Goal: Task Accomplishment & Management: Manage account settings

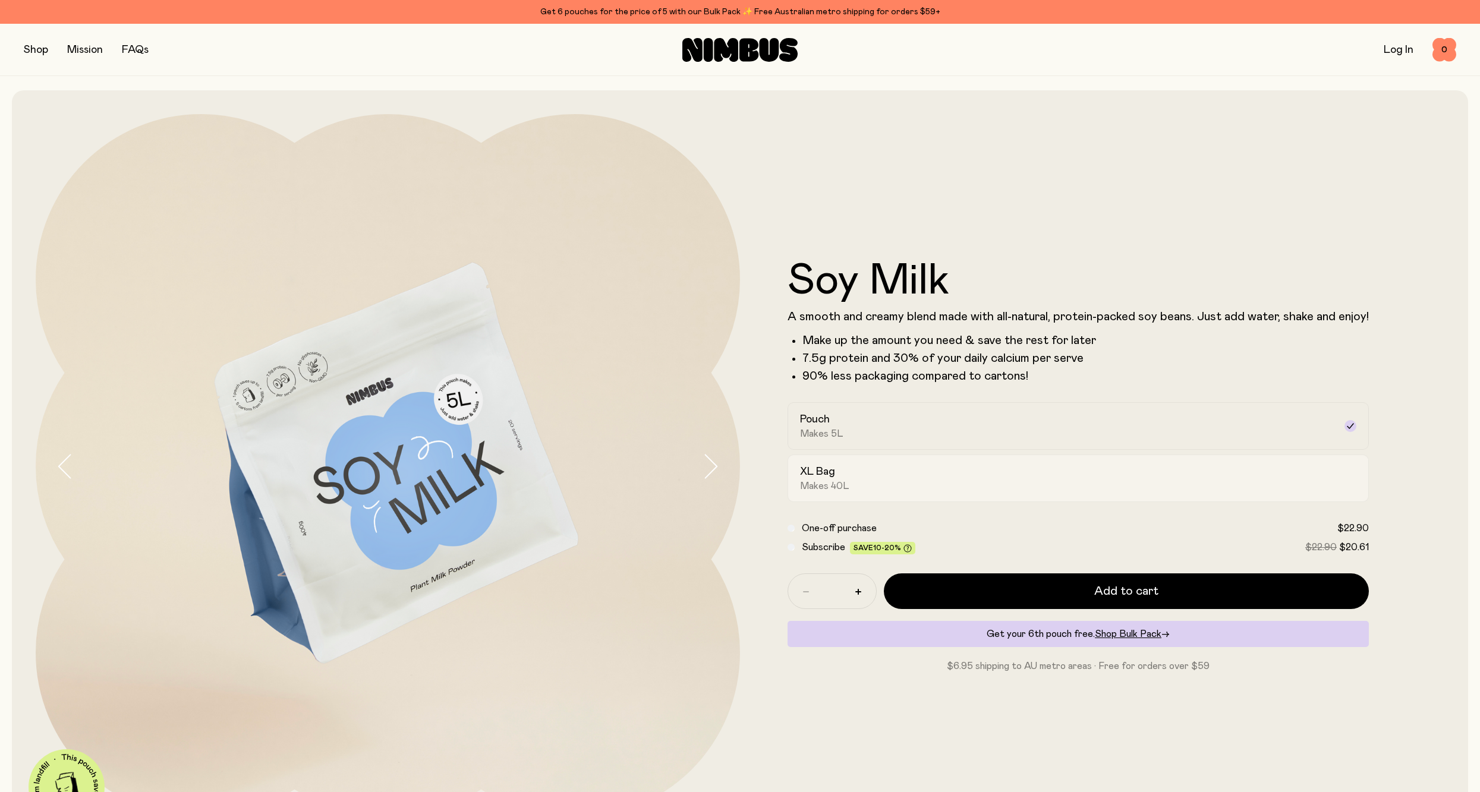
click at [1120, 473] on div "XL Bag Makes 40L" at bounding box center [1067, 478] width 535 height 27
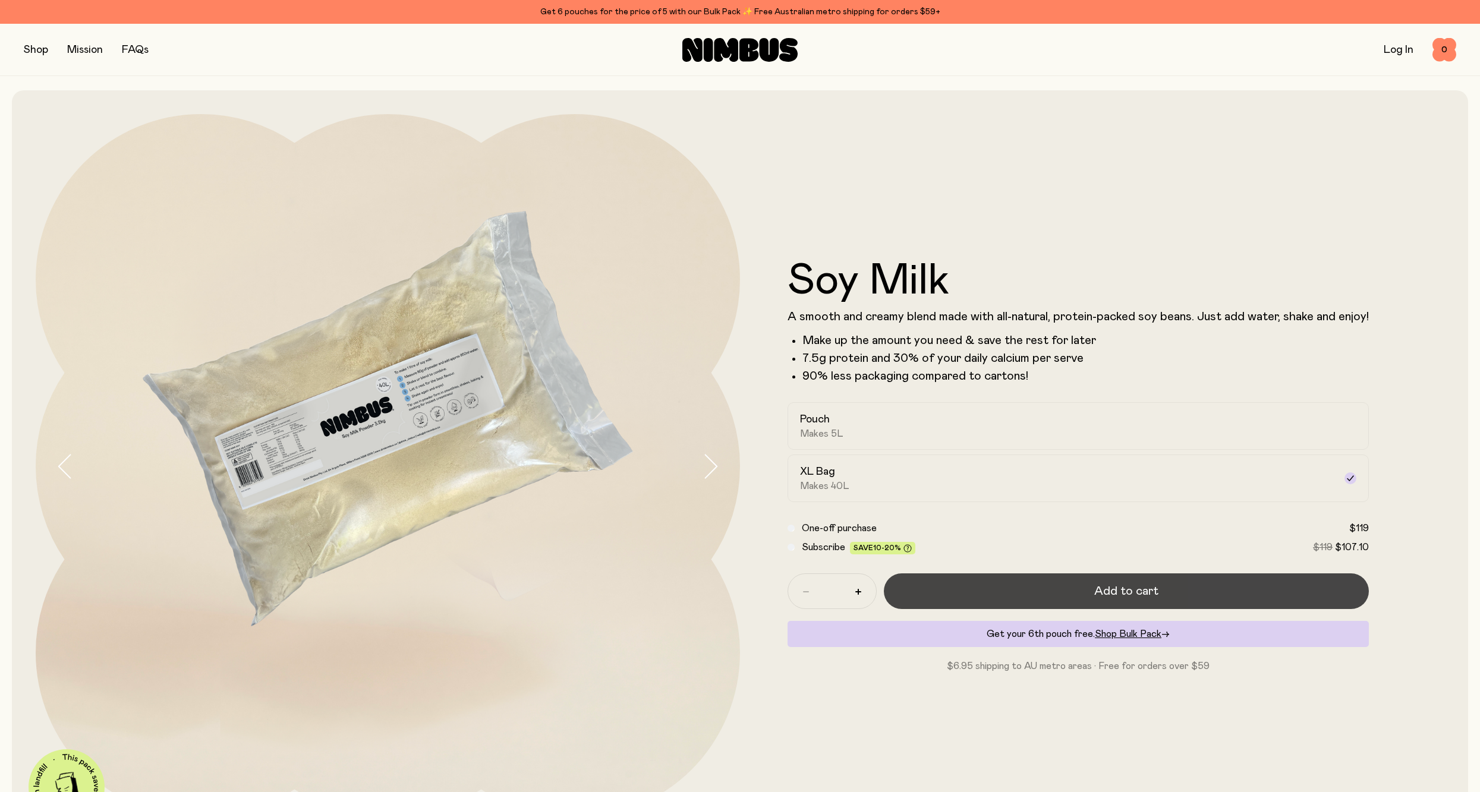
click at [1103, 595] on span "Add to cart" at bounding box center [1126, 591] width 64 height 17
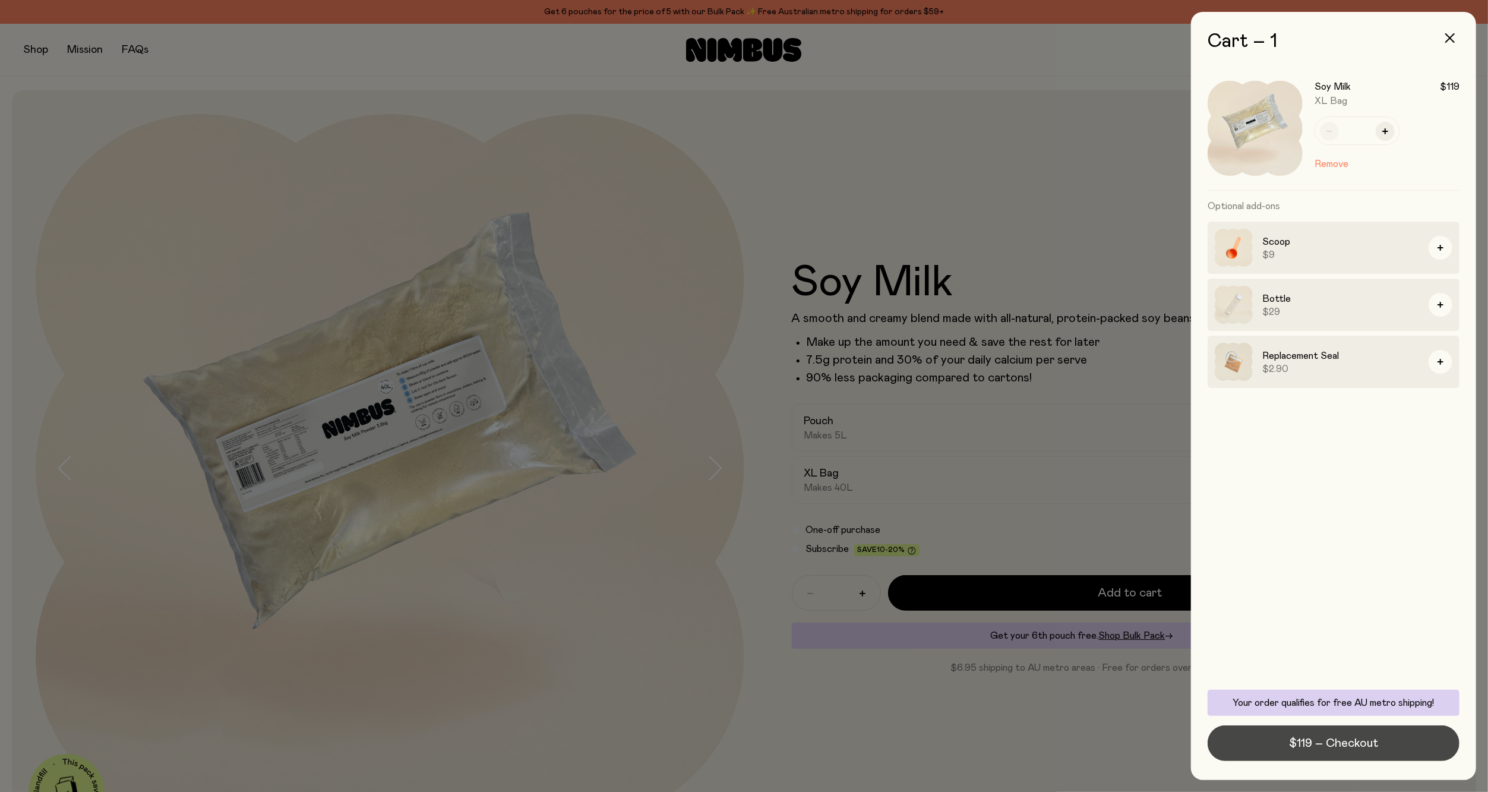
click at [1321, 743] on span "$119 – Checkout" at bounding box center [1333, 743] width 89 height 17
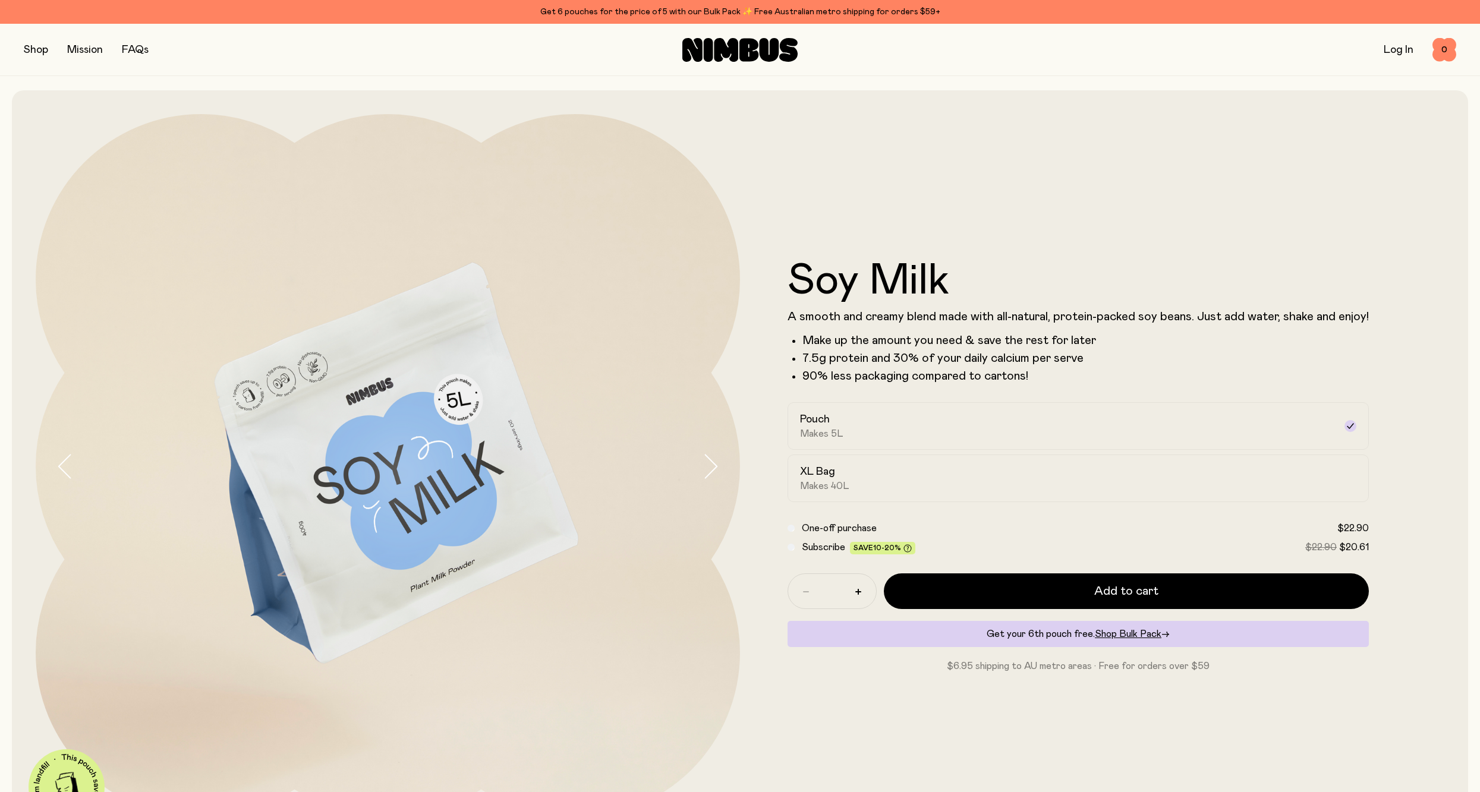
click at [1395, 51] on link "Log In" at bounding box center [1398, 50] width 30 height 11
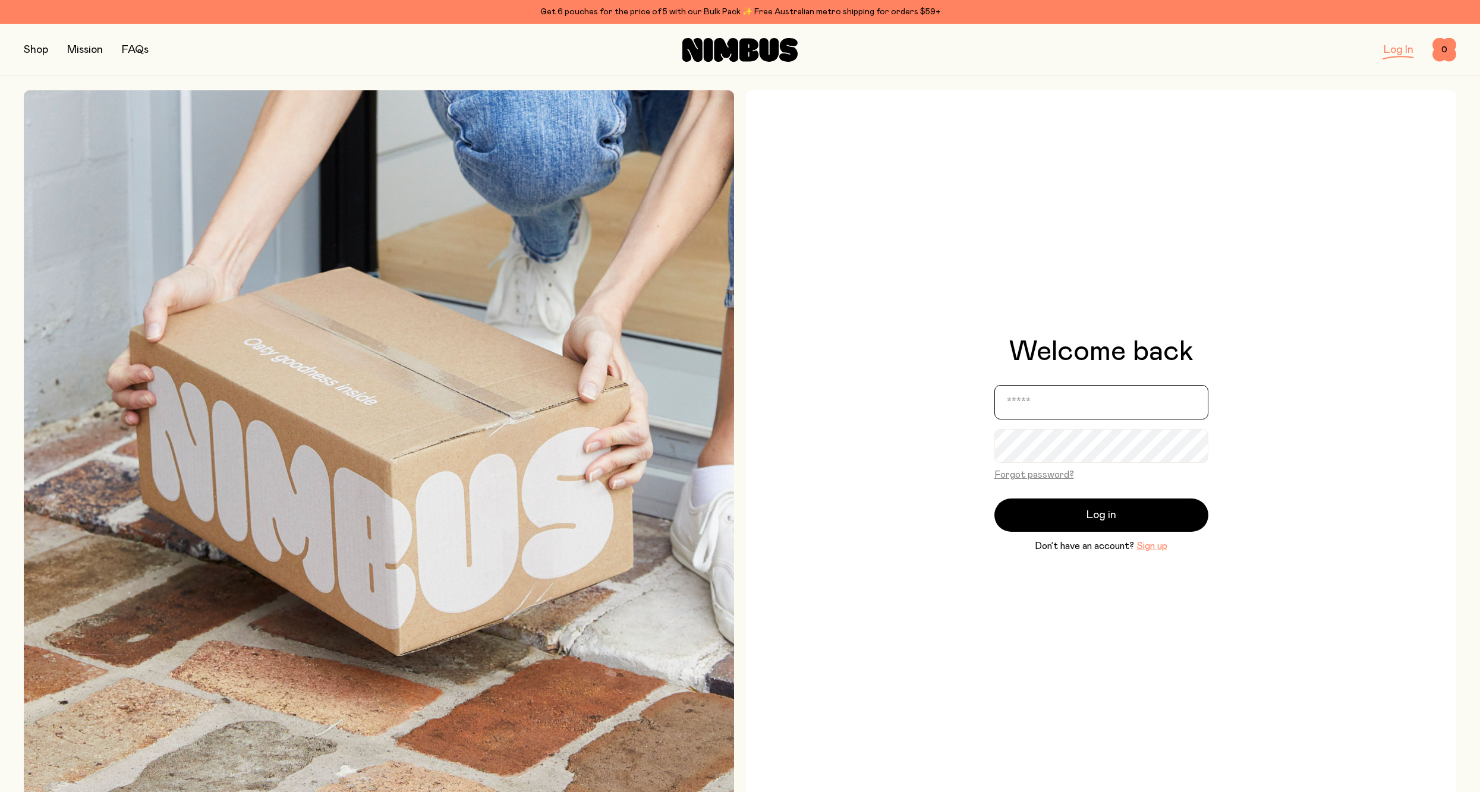
click at [1006, 402] on input "email" at bounding box center [1101, 402] width 214 height 34
type input "**********"
click at [1024, 472] on button "Forgot password?" at bounding box center [1034, 475] width 80 height 14
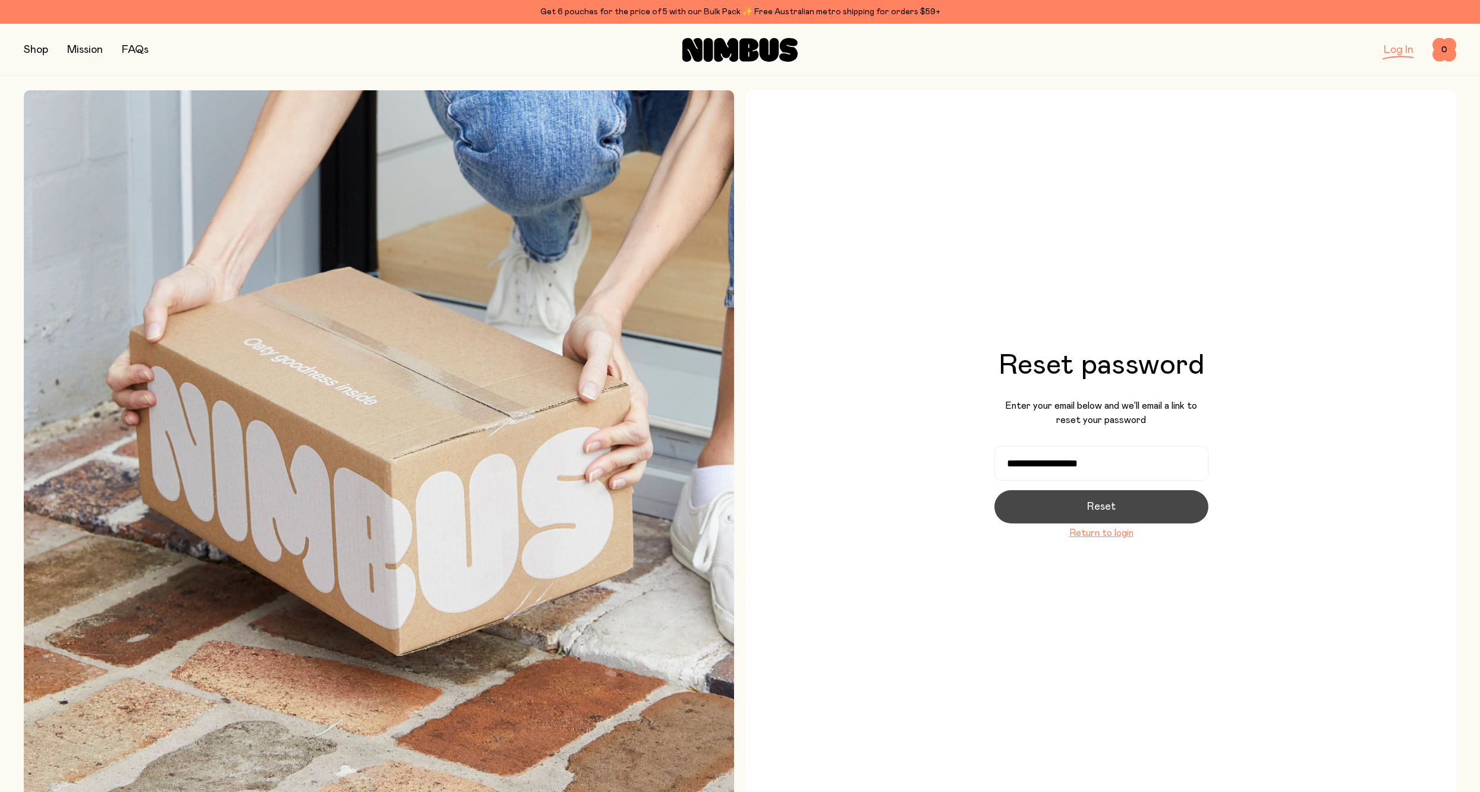
click at [1087, 502] on span "Reset" at bounding box center [1101, 507] width 29 height 17
click at [1053, 510] on button "Activate" at bounding box center [1101, 507] width 214 height 33
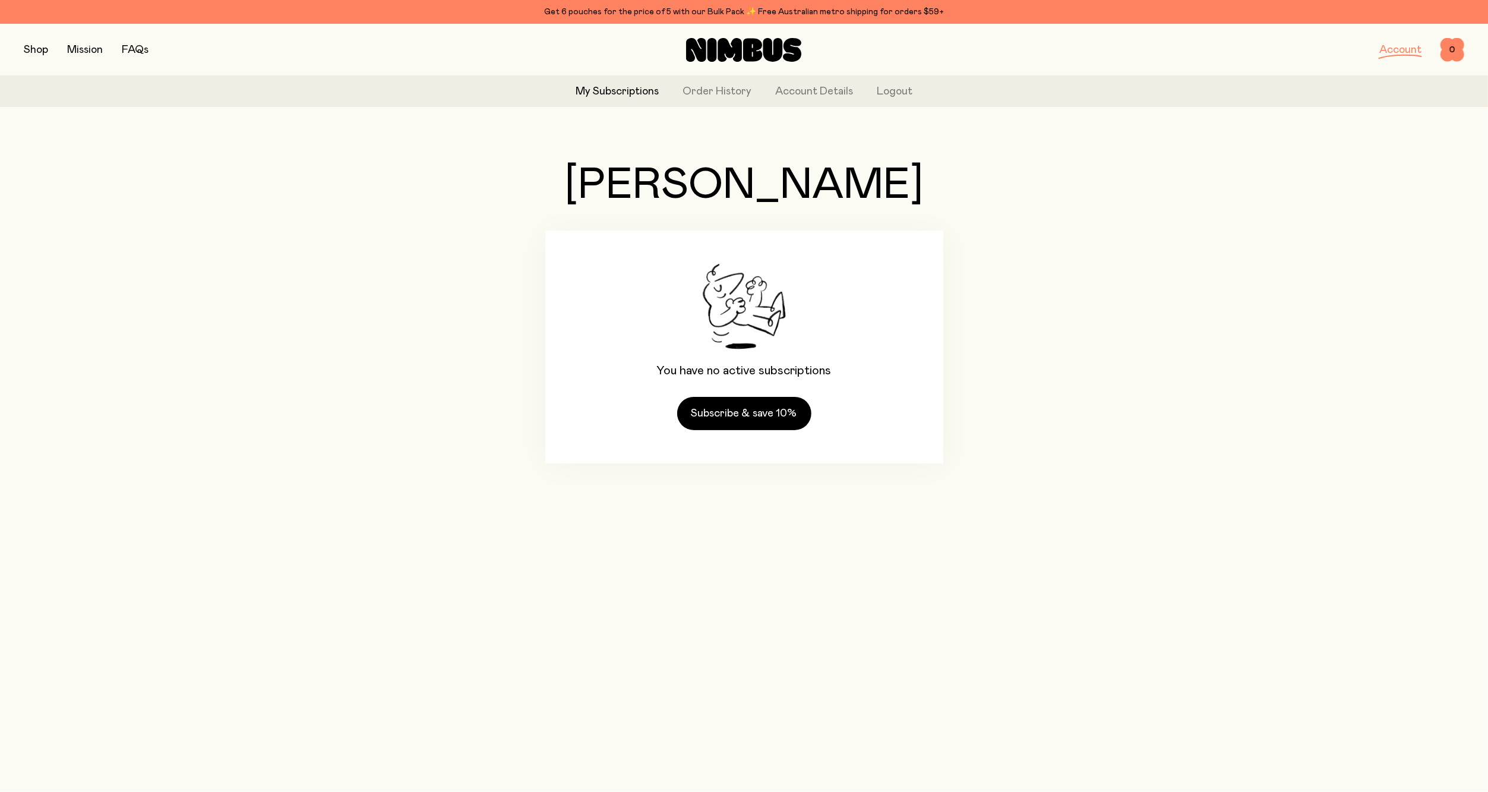
click at [1051, 510] on div "Hola, Andrew You have no active subscriptions Subscribe & save 10%" at bounding box center [744, 313] width 1441 height 395
drag, startPoint x: 832, startPoint y: 99, endPoint x: 810, endPoint y: 92, distance: 23.5
click at [810, 92] on link "Account Details" at bounding box center [814, 92] width 78 height 16
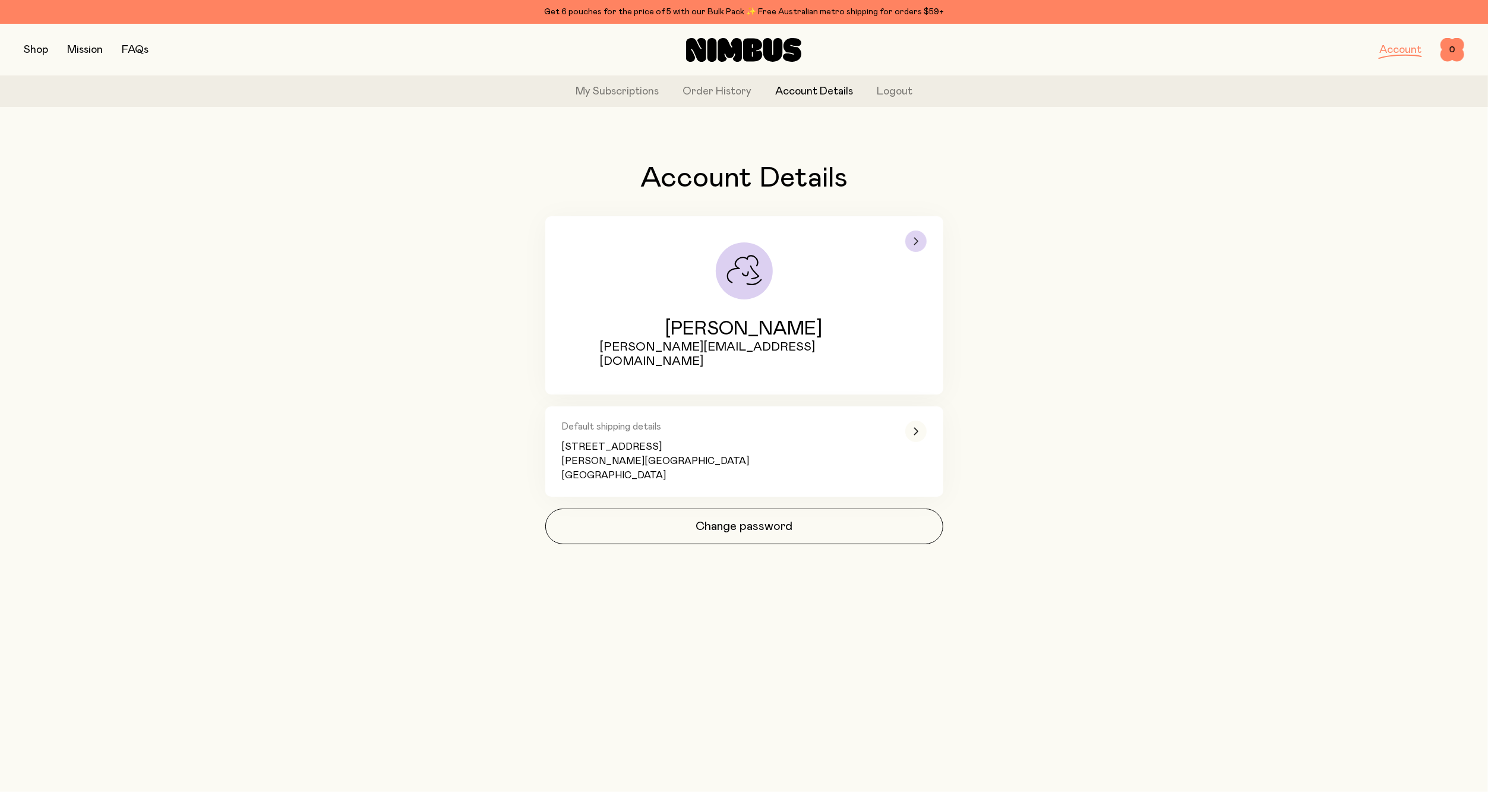
click at [917, 239] on icon "button" at bounding box center [916, 241] width 4 height 7
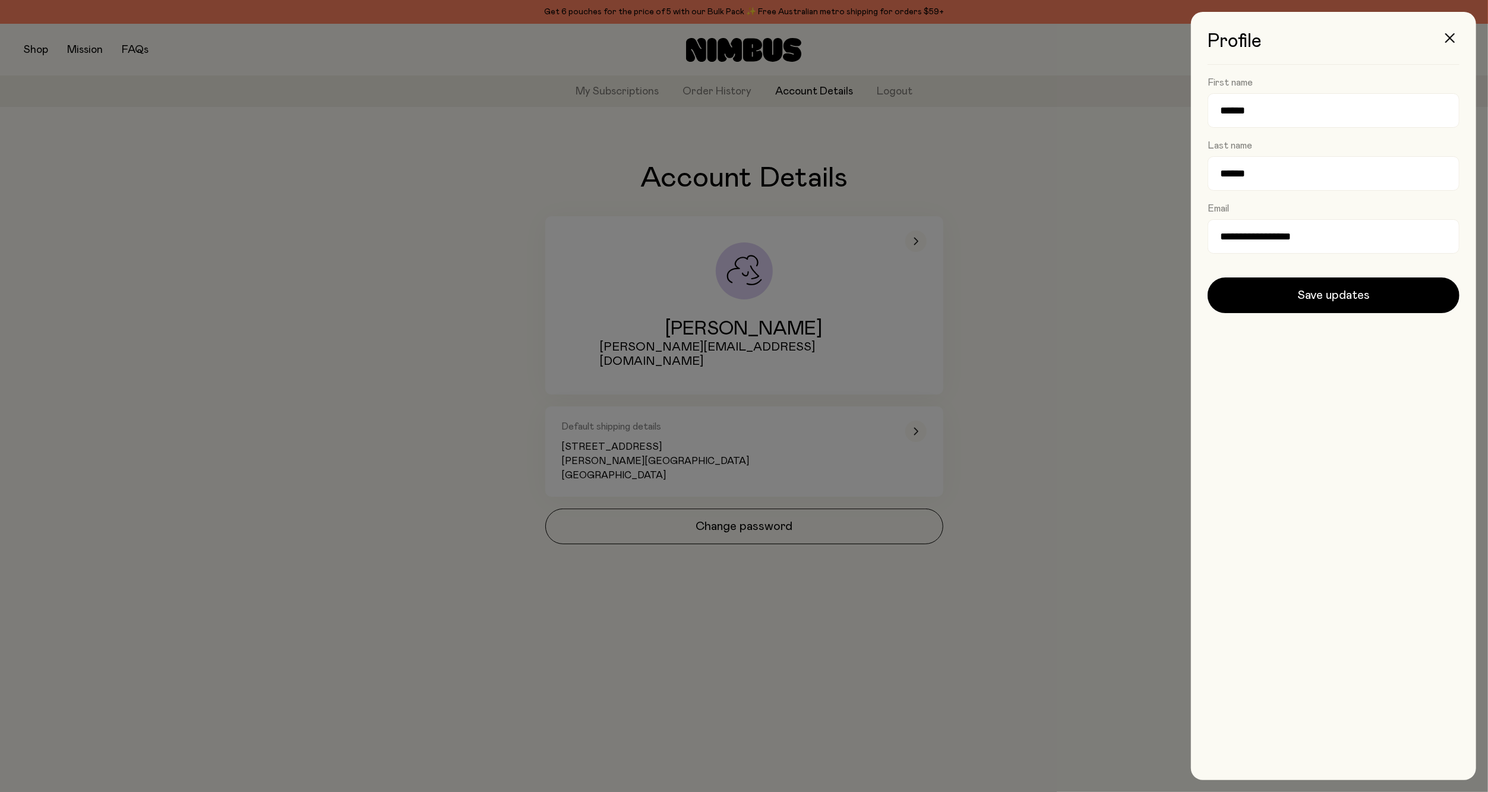
click at [1050, 411] on div at bounding box center [744, 396] width 1488 height 792
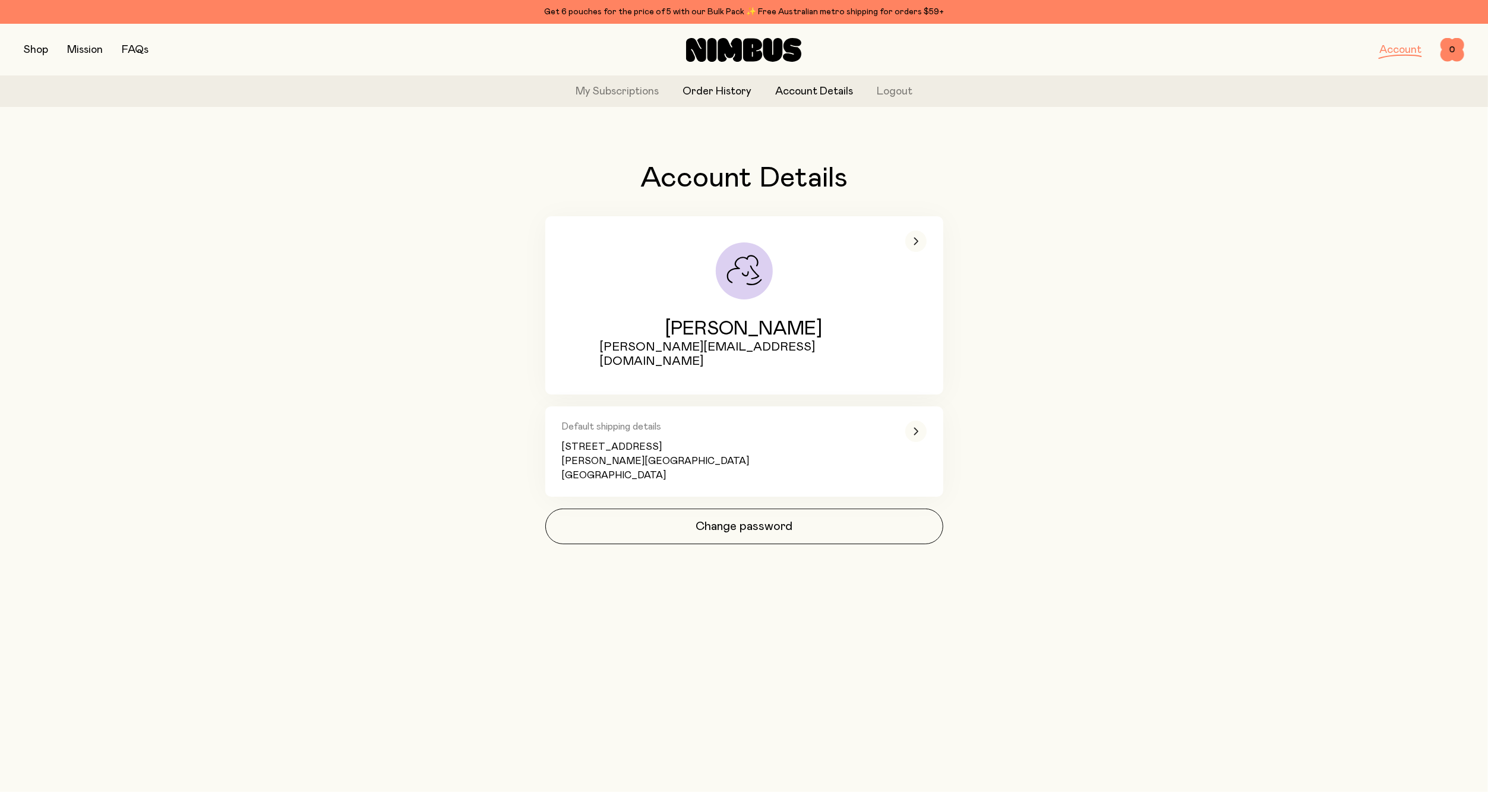
click at [722, 87] on link "Order History" at bounding box center [717, 92] width 69 height 16
